Goal: Task Accomplishment & Management: Manage account settings

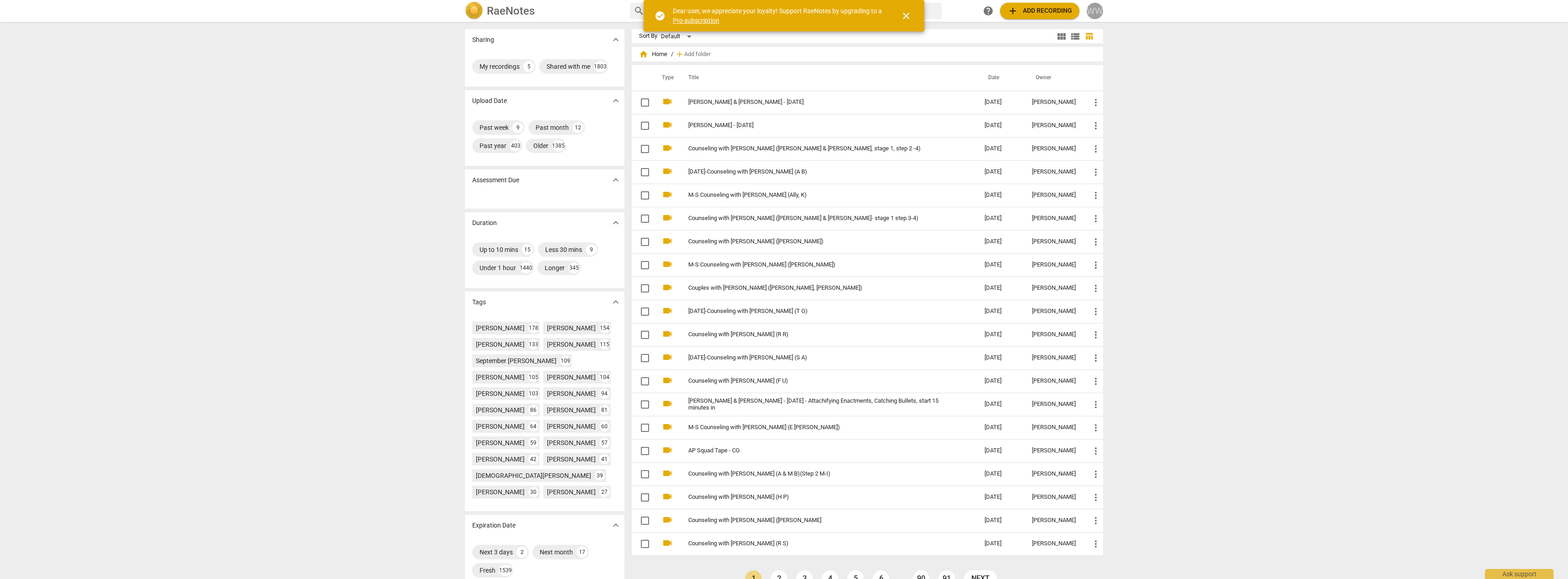
click at [1093, 12] on div "WW" at bounding box center [1094, 10] width 16 height 16
click at [1127, 70] on li "Manage Teams" at bounding box center [1121, 66] width 69 height 23
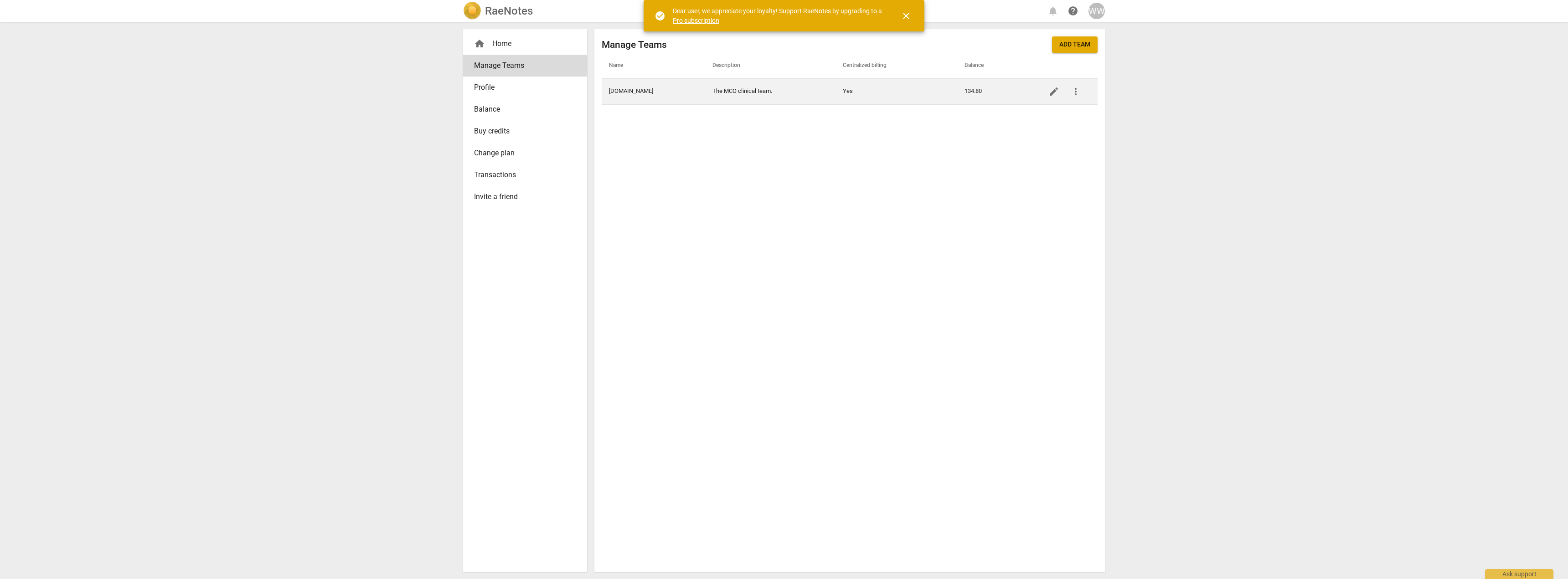
click at [640, 86] on td "[DOMAIN_NAME]" at bounding box center [653, 91] width 103 height 26
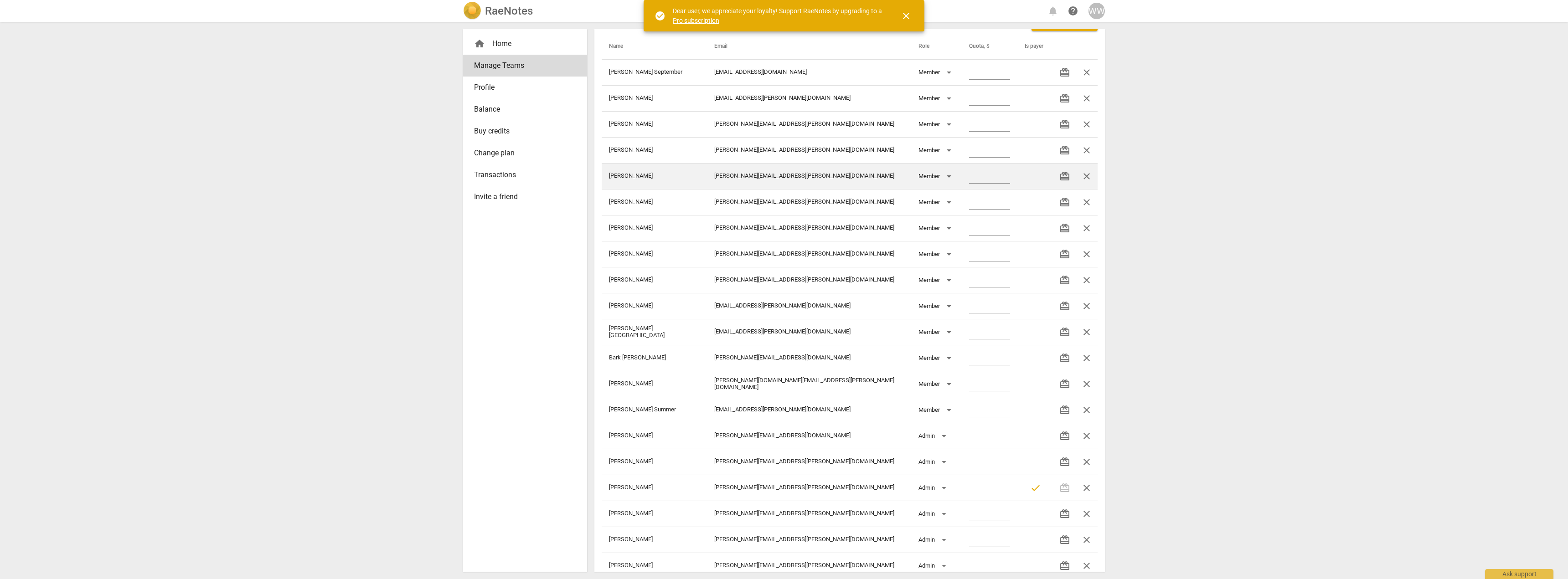
scroll to position [46, 0]
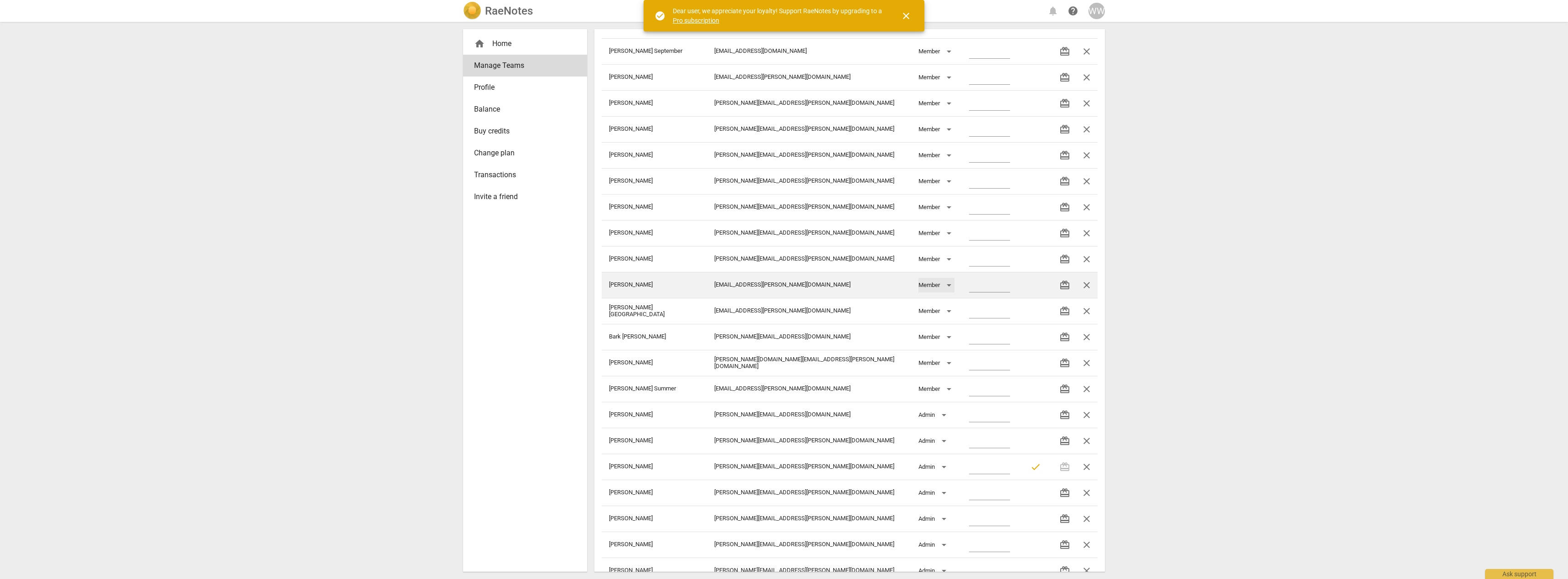
click at [919, 288] on div "Member" at bounding box center [936, 285] width 36 height 15
click at [584, 299] on div at bounding box center [784, 290] width 1568 height 579
click at [1083, 288] on span "close" at bounding box center [1087, 285] width 11 height 11
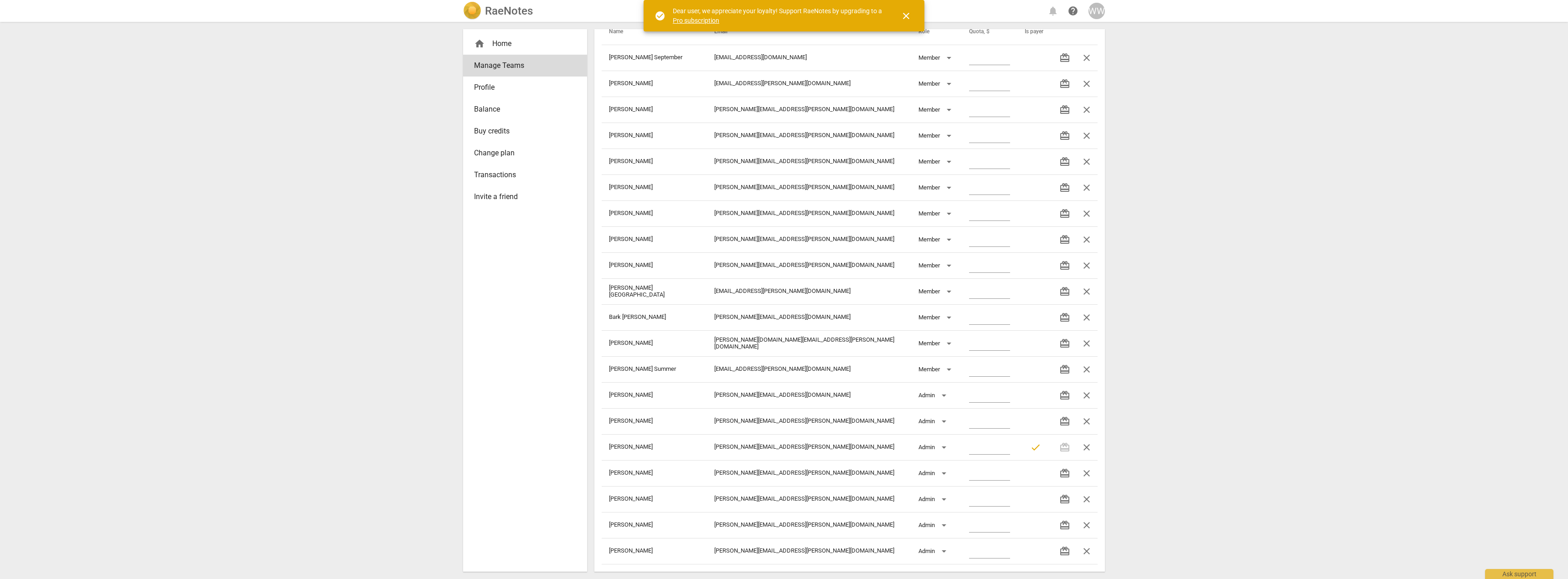
scroll to position [39, 0]
drag, startPoint x: 85, startPoint y: 0, endPoint x: 1189, endPoint y: 127, distance: 1111.3
click at [1177, 125] on div "RaeNotes notifications help WW home Home Manage Teams Profile Balance Buy credi…" at bounding box center [784, 290] width 1568 height 579
click at [1222, 133] on div "RaeNotes notifications help WW home Home Manage Teams Profile Balance Buy credi…" at bounding box center [784, 290] width 1568 height 579
drag, startPoint x: 35, startPoint y: 0, endPoint x: 396, endPoint y: 65, distance: 366.8
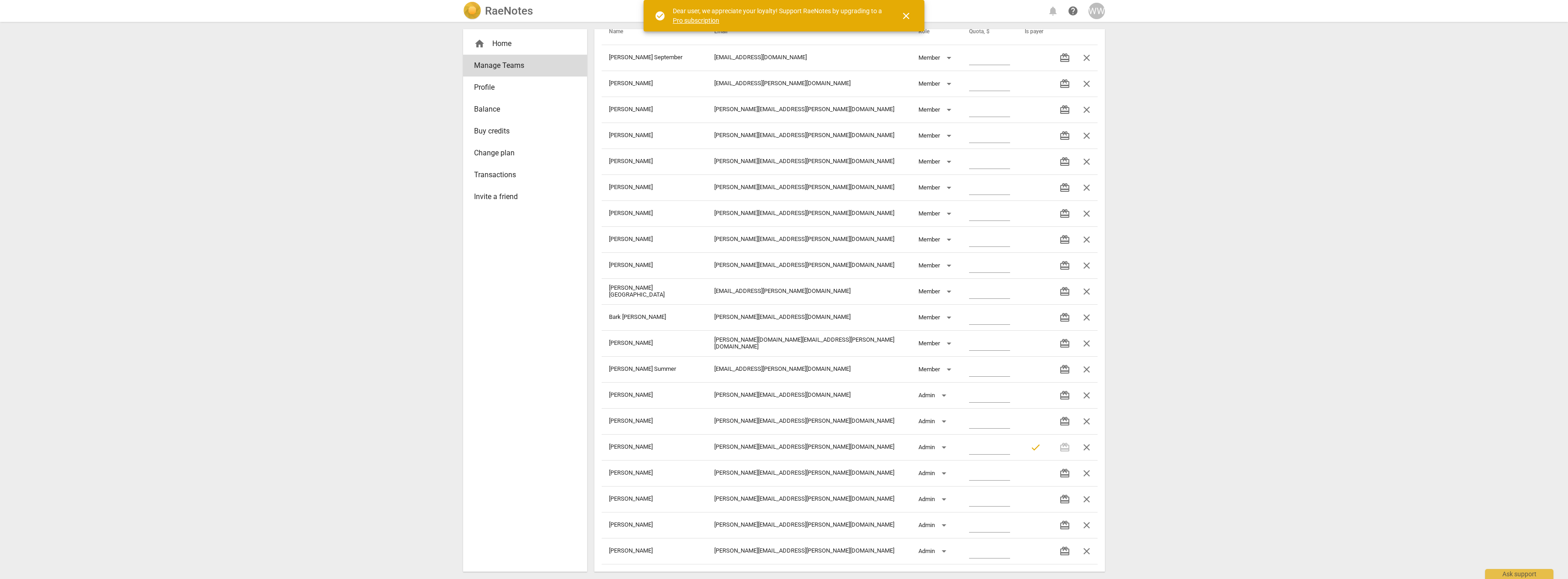
click at [396, 65] on div "RaeNotes notifications help WW home Home Manage Teams Profile Balance Buy credi…" at bounding box center [784, 290] width 1568 height 579
